Goal: Information Seeking & Learning: Stay updated

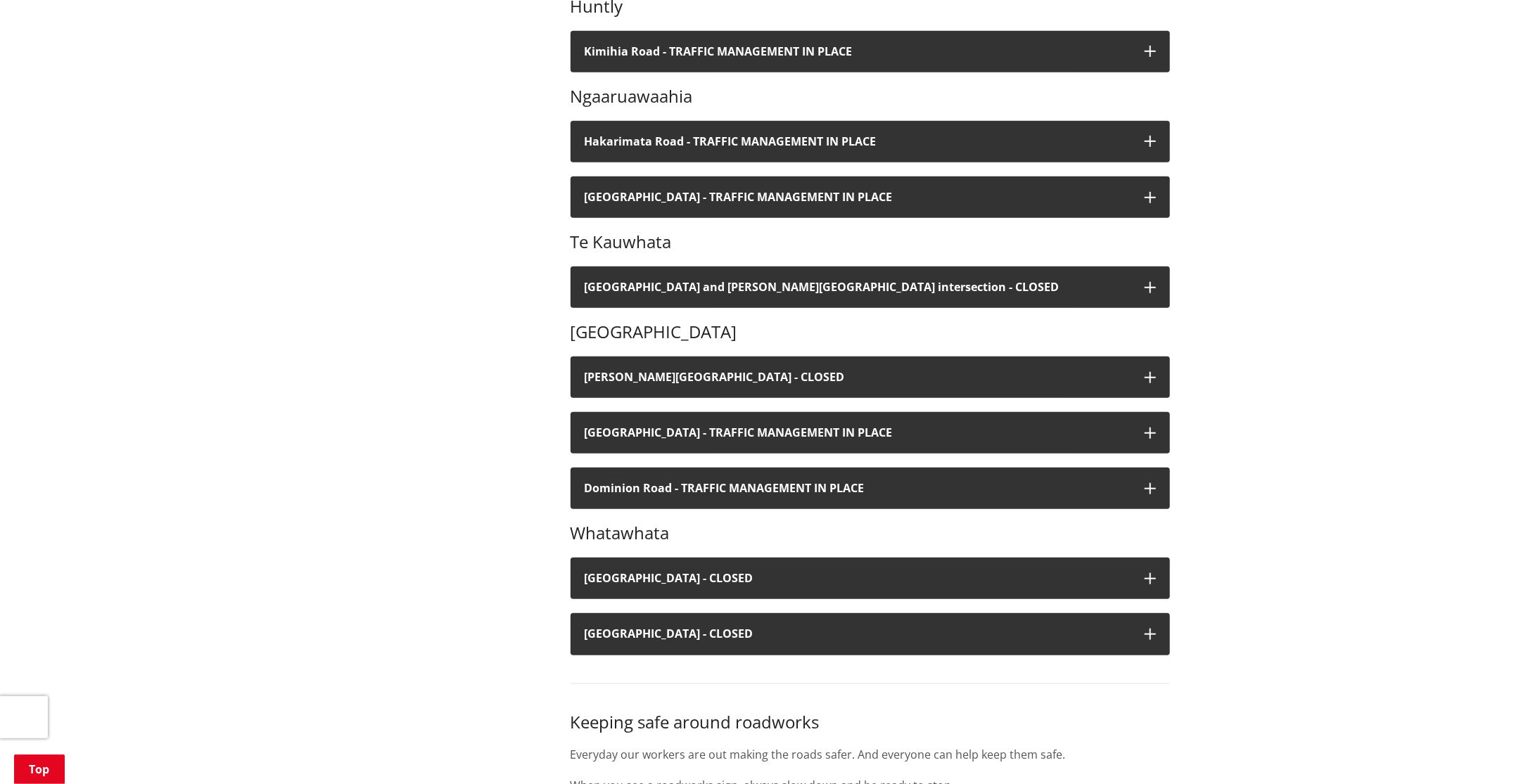
scroll to position [633, 0]
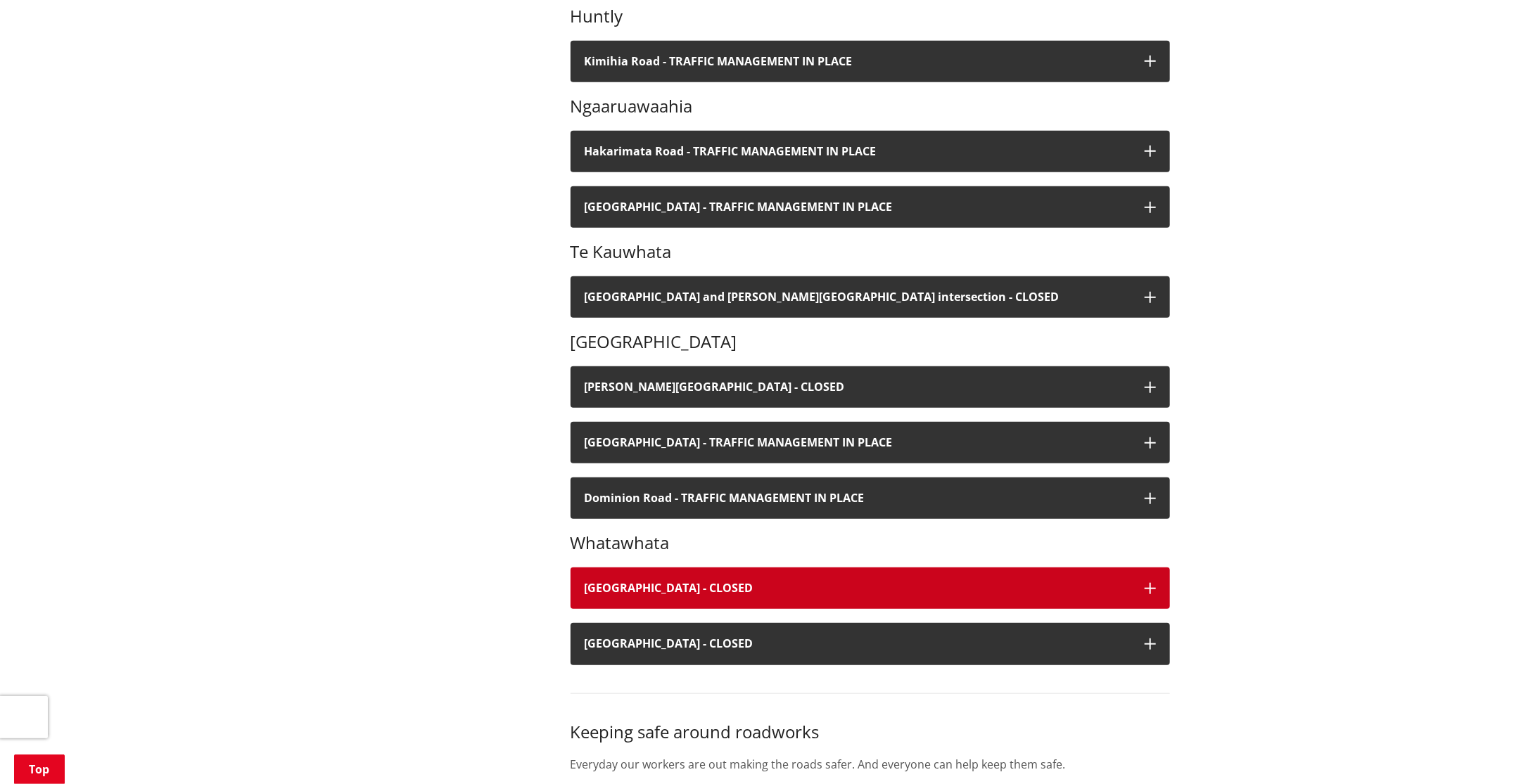
click at [1147, 583] on icon "button" at bounding box center [1150, 588] width 11 height 11
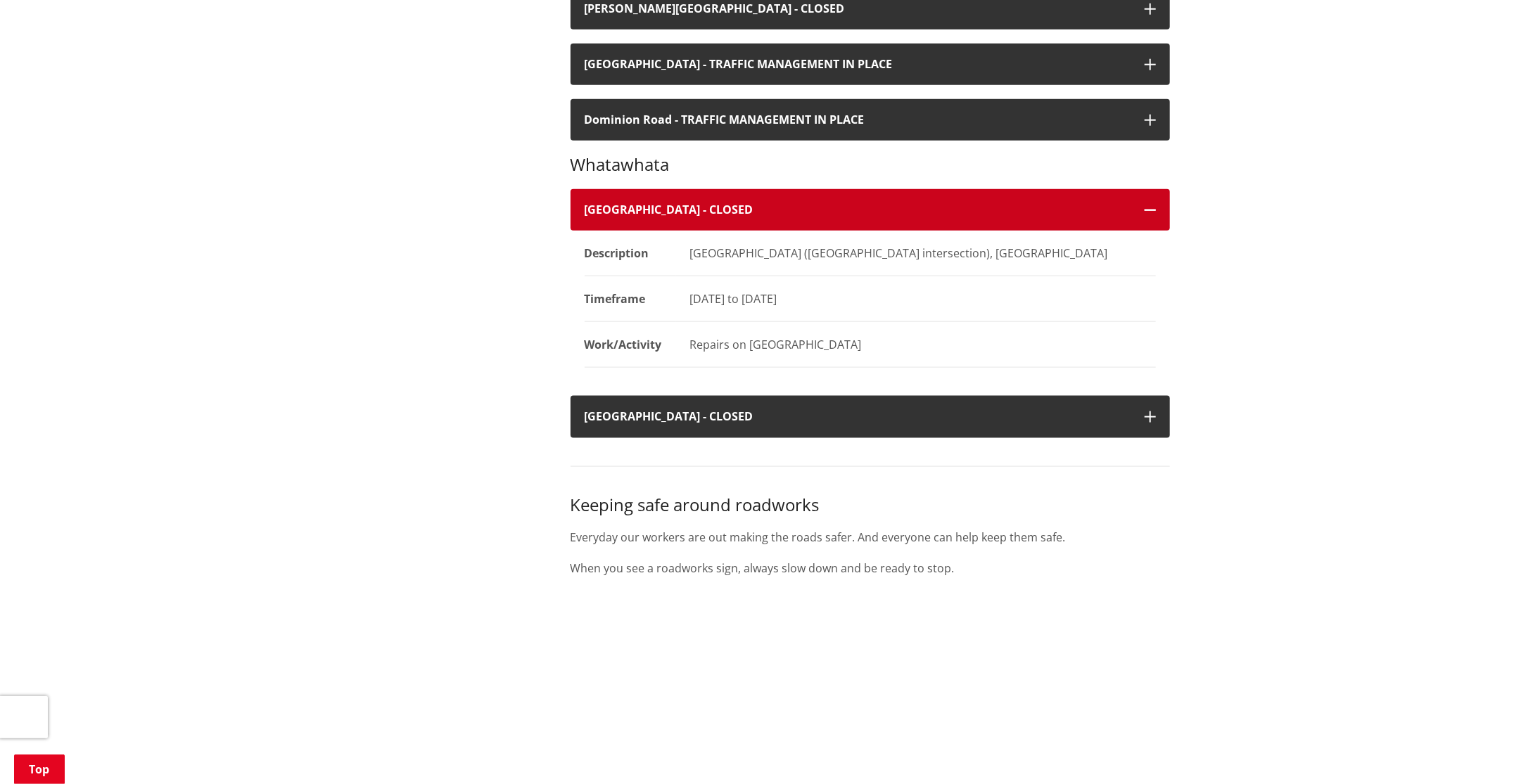
scroll to position [1013, 0]
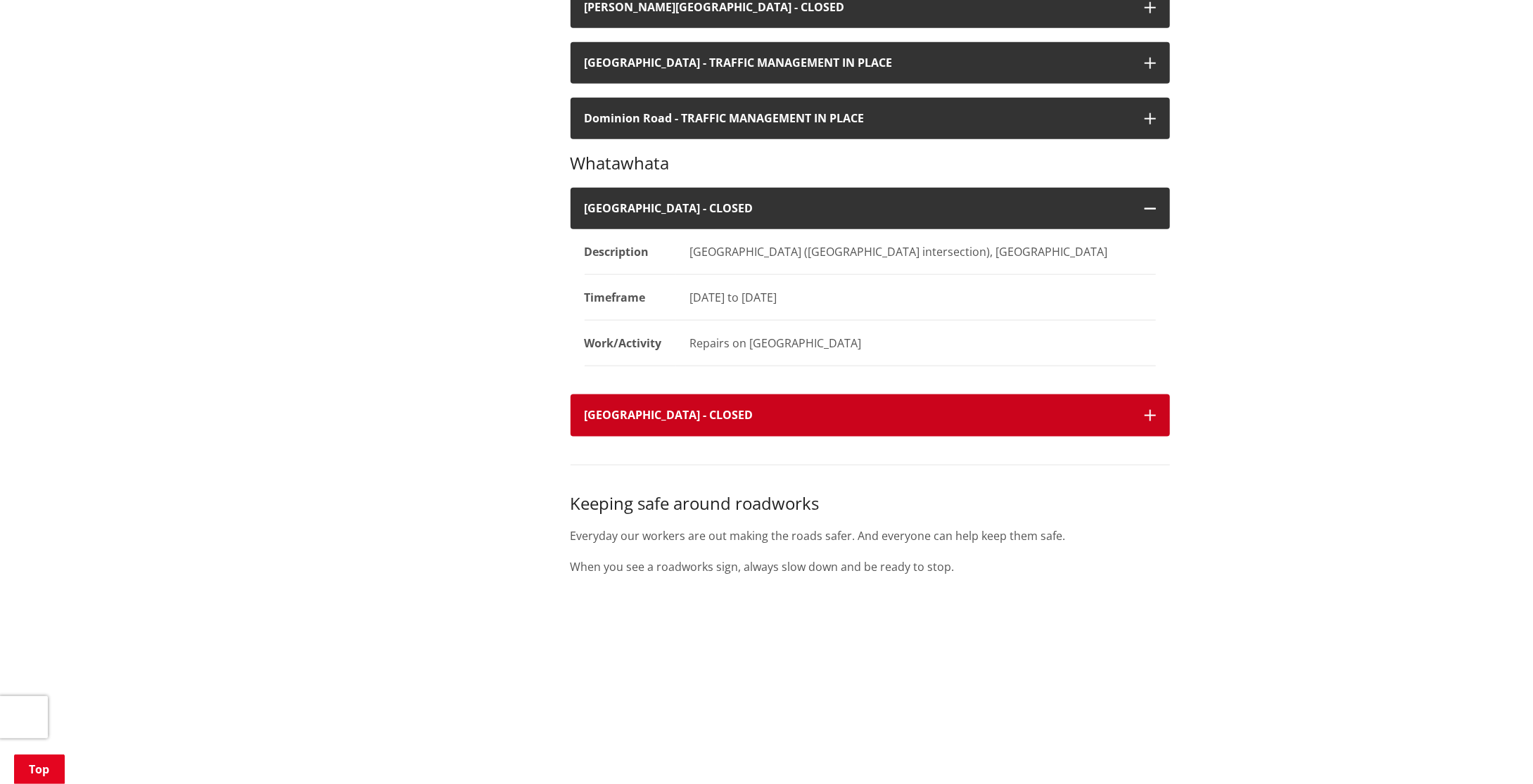
click at [1155, 410] on icon "button" at bounding box center [1150, 415] width 11 height 11
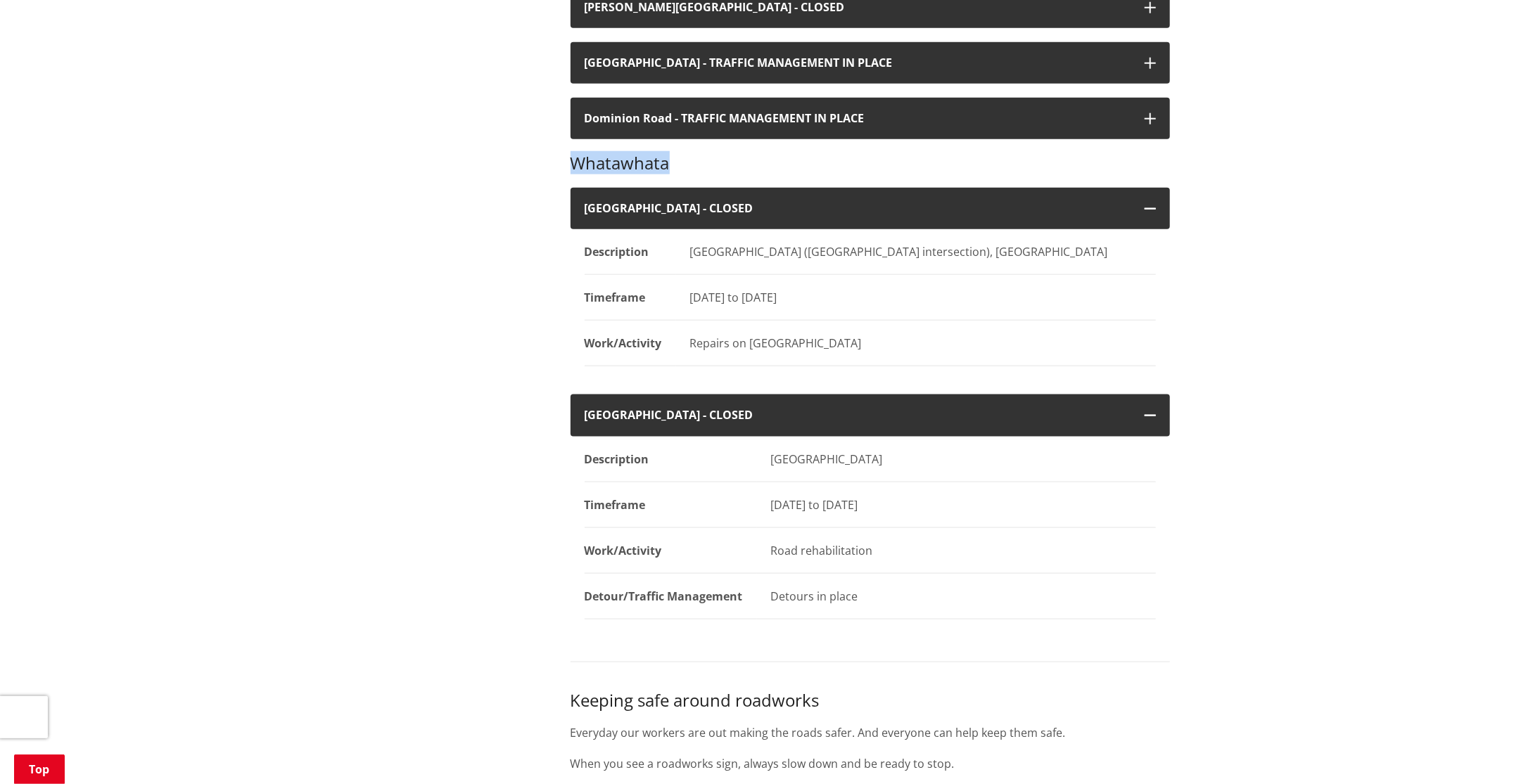
drag, startPoint x: 690, startPoint y: 140, endPoint x: 577, endPoint y: 136, distance: 113.1
click at [577, 153] on h3 "Whatawhata" at bounding box center [870, 163] width 599 height 21
copy h3 "Whatawhata"
drag, startPoint x: 931, startPoint y: 476, endPoint x: 765, endPoint y: 478, distance: 166.0
click at [765, 483] on dd "[DATE] to [DATE]" at bounding box center [956, 505] width 399 height 45
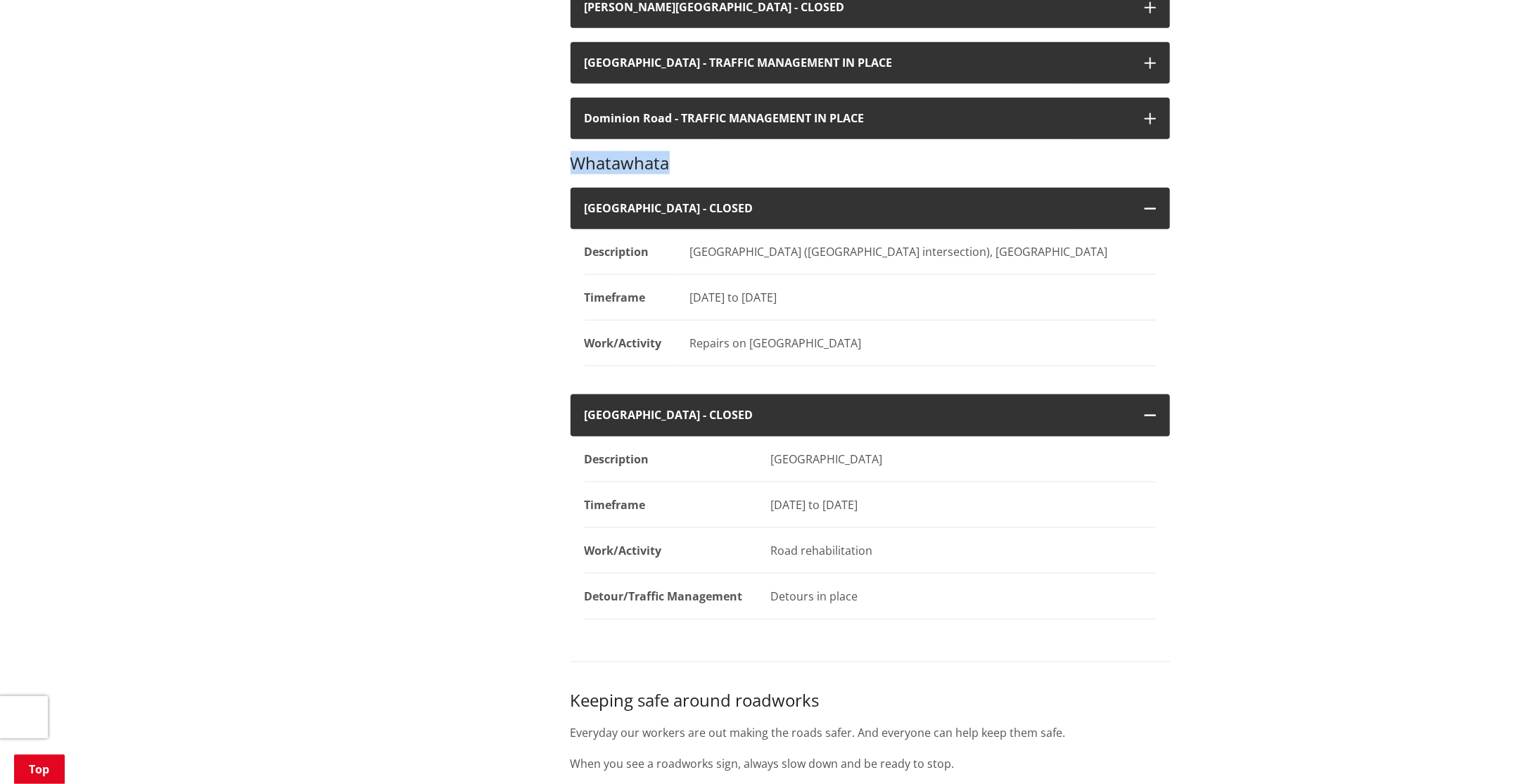
copy div "[DATE] to [DATE]"
drag, startPoint x: 971, startPoint y: 229, endPoint x: 692, endPoint y: 231, distance: 279.0
click at [692, 243] on div "[GEOGRAPHIC_DATA] ([GEOGRAPHIC_DATA] intersection), [GEOGRAPHIC_DATA]" at bounding box center [923, 252] width 466 height 17
copy div "[GEOGRAPHIC_DATA] ([GEOGRAPHIC_DATA] intersection), [GEOGRAPHIC_DATA]"
click at [701, 243] on div "[GEOGRAPHIC_DATA] ([GEOGRAPHIC_DATA] intersection), [GEOGRAPHIC_DATA]" at bounding box center [923, 252] width 466 height 17
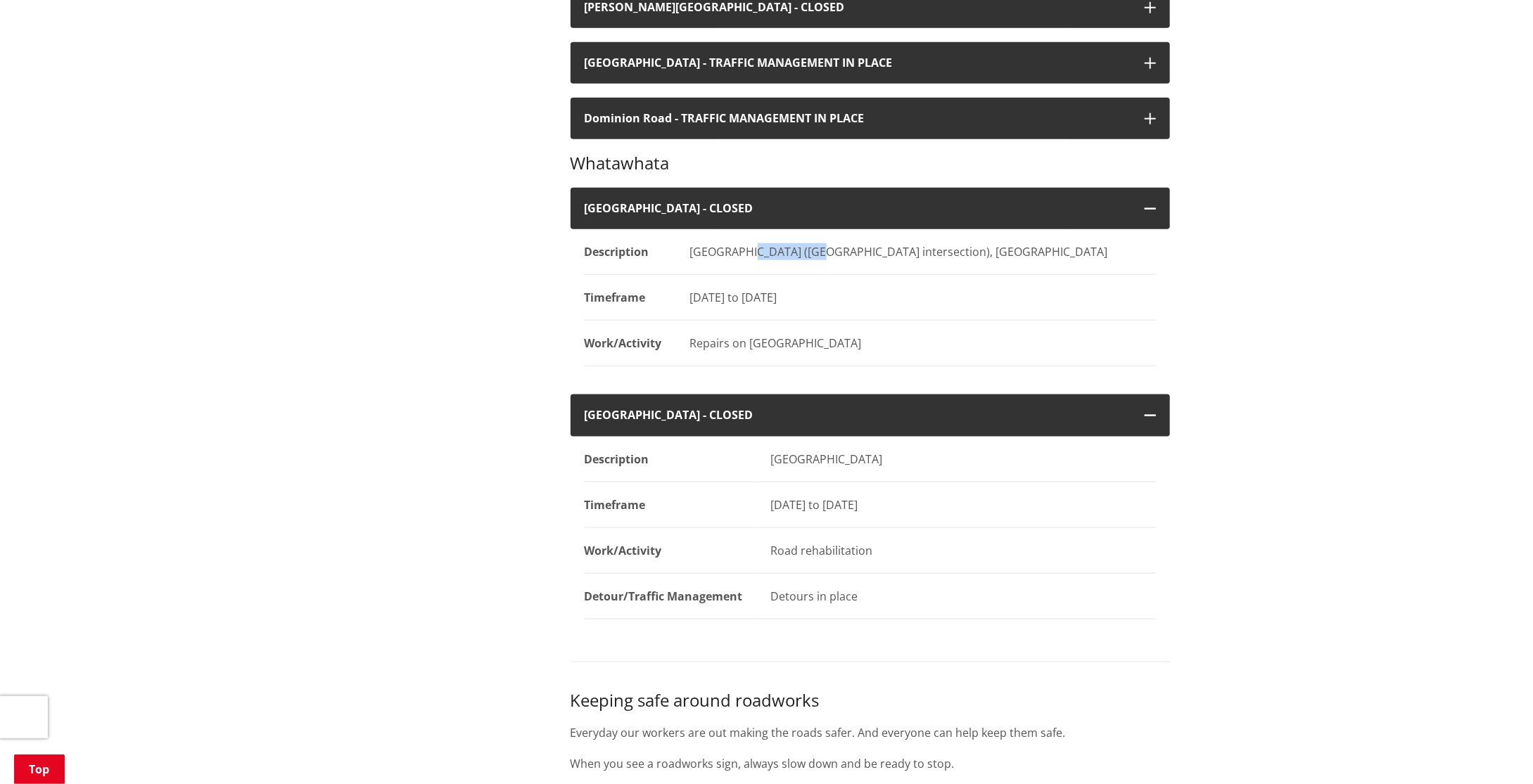
drag, startPoint x: 689, startPoint y: 228, endPoint x: 754, endPoint y: 232, distance: 65.1
click at [754, 232] on dd "[GEOGRAPHIC_DATA] ([GEOGRAPHIC_DATA] intersection), [GEOGRAPHIC_DATA]" at bounding box center [916, 252] width 479 height 45
copy div "[GEOGRAPHIC_DATA]"
drag, startPoint x: 764, startPoint y: 435, endPoint x: 906, endPoint y: 431, distance: 142.1
click at [906, 437] on dd "[GEOGRAPHIC_DATA]" at bounding box center [956, 459] width 399 height 45
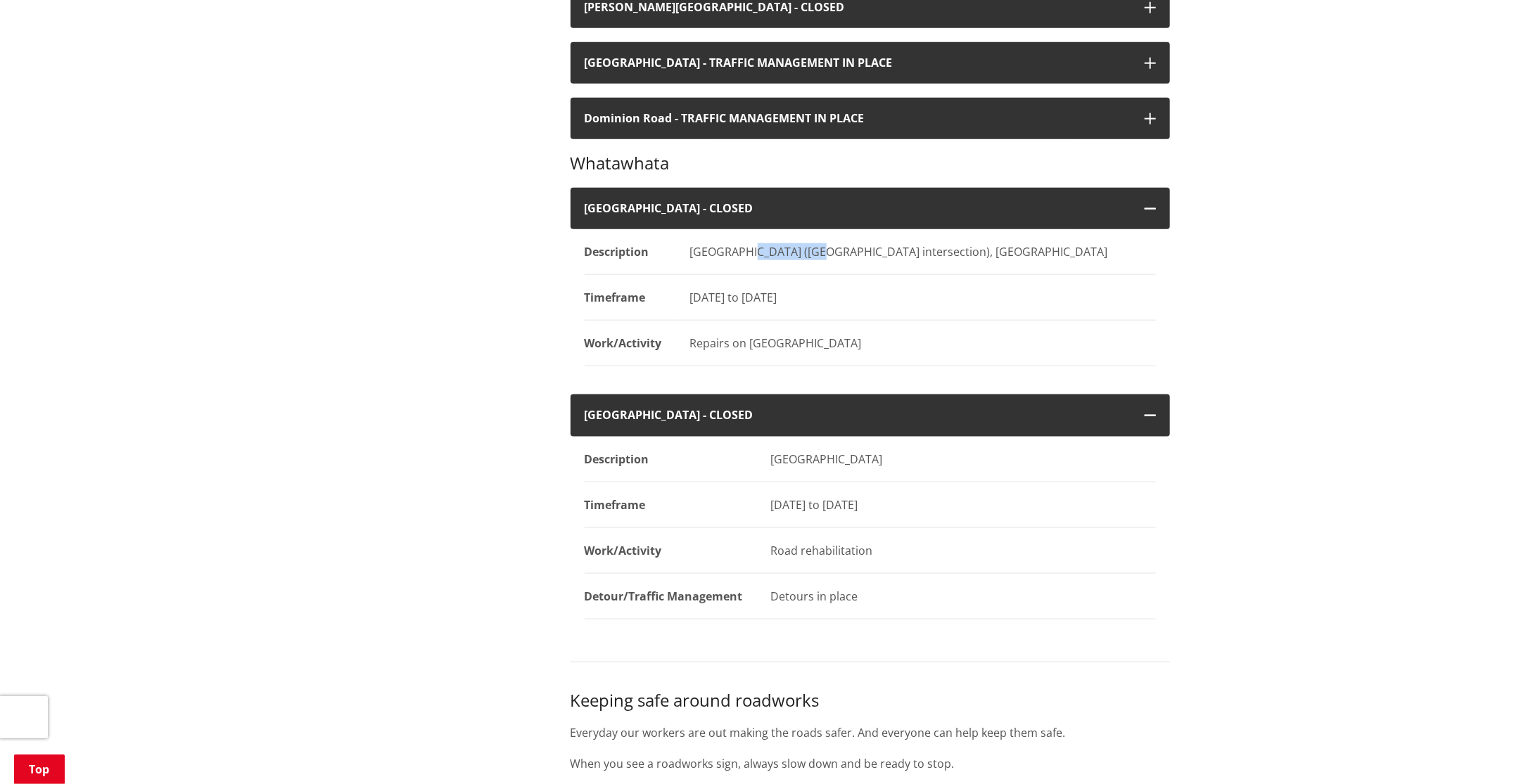
copy div "[GEOGRAPHIC_DATA]"
click at [794, 588] on div "Detours in place" at bounding box center [964, 597] width 385 height 17
copy div "Detours"
